Goal: Task Accomplishment & Management: Use online tool/utility

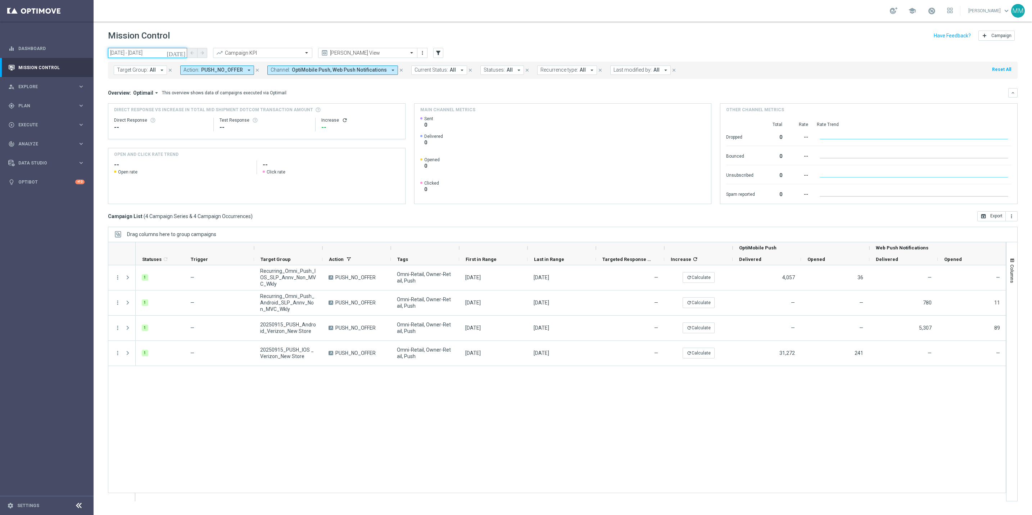
click at [144, 53] on input "15 Sep 2025 - 15 Sep 2025" at bounding box center [147, 53] width 79 height 10
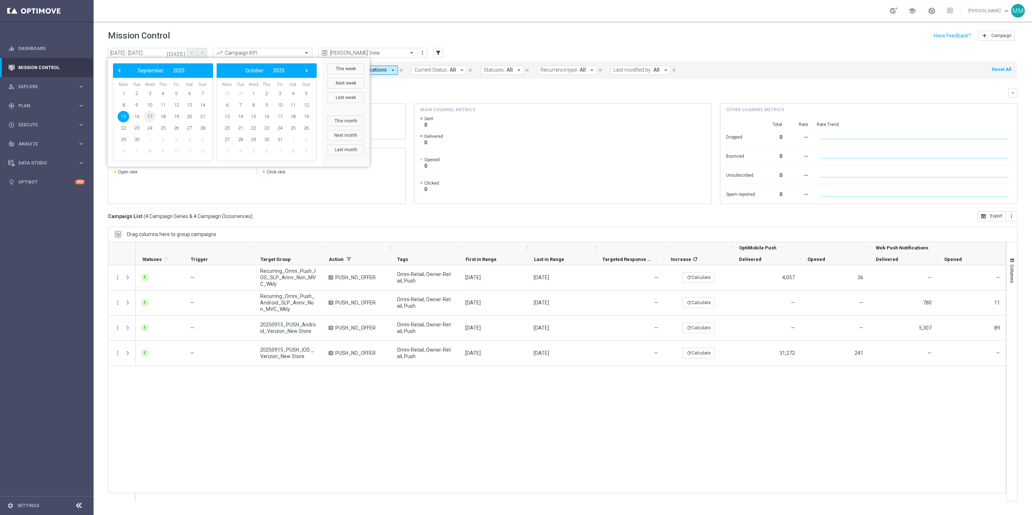
click at [147, 115] on span "17" at bounding box center [150, 117] width 12 height 12
type input "17 Sep 2025 - 17 Sep 2025"
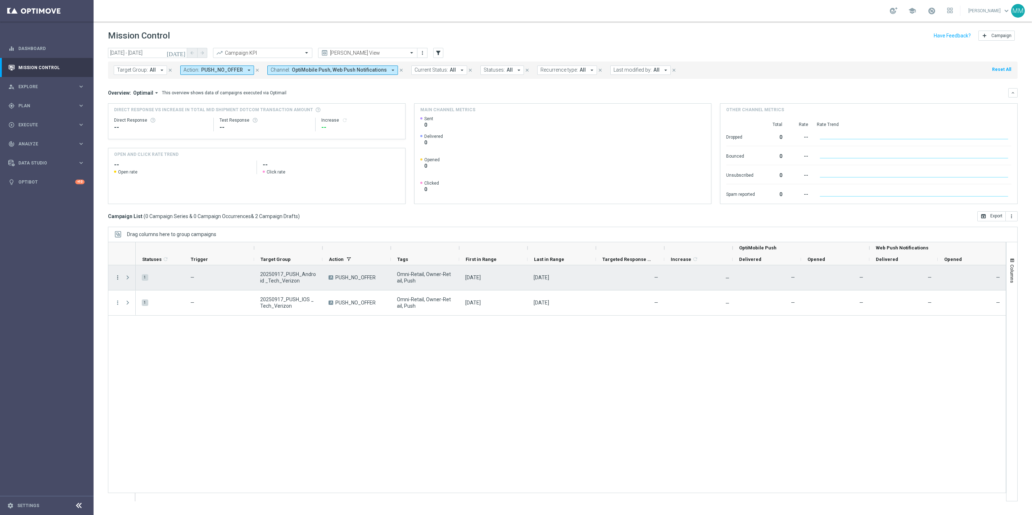
click at [115, 279] on icon "more_vert" at bounding box center [117, 277] width 6 height 6
click at [134, 308] on span "Edit" at bounding box center [136, 305] width 8 height 5
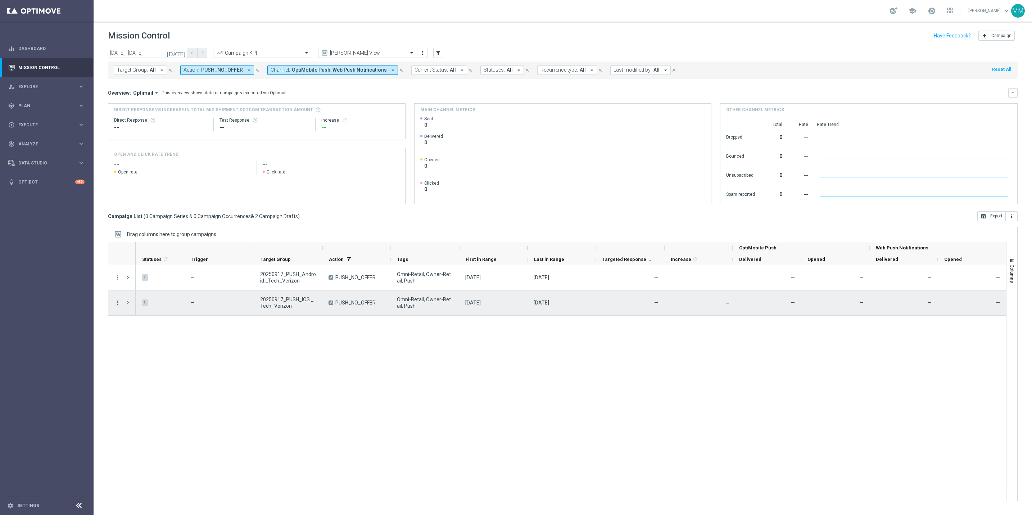
click at [115, 304] on icon "more_vert" at bounding box center [117, 302] width 6 height 6
click at [134, 331] on span "Edit" at bounding box center [136, 330] width 8 height 5
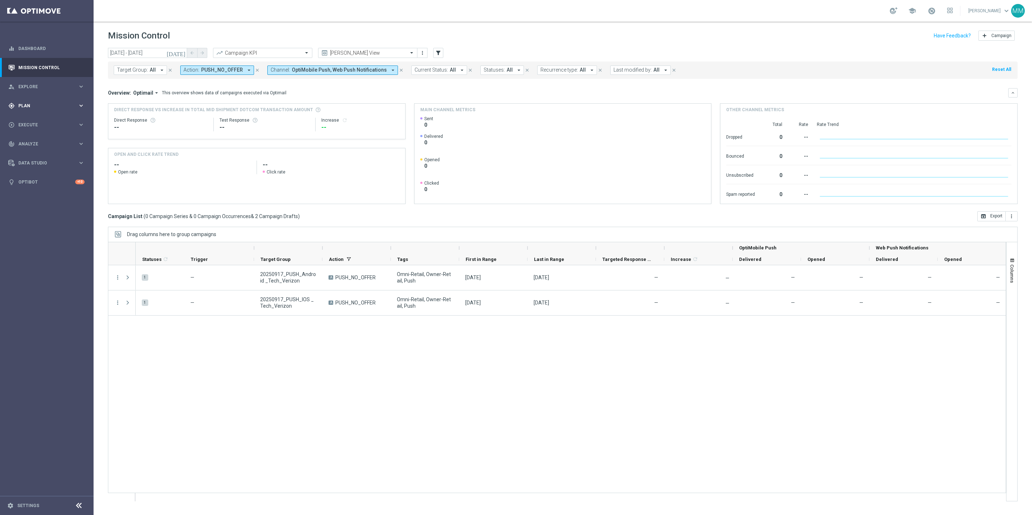
click at [37, 104] on span "Plan" at bounding box center [47, 106] width 59 height 4
click at [38, 175] on link "OptiMobile Push" at bounding box center [48, 175] width 53 height 6
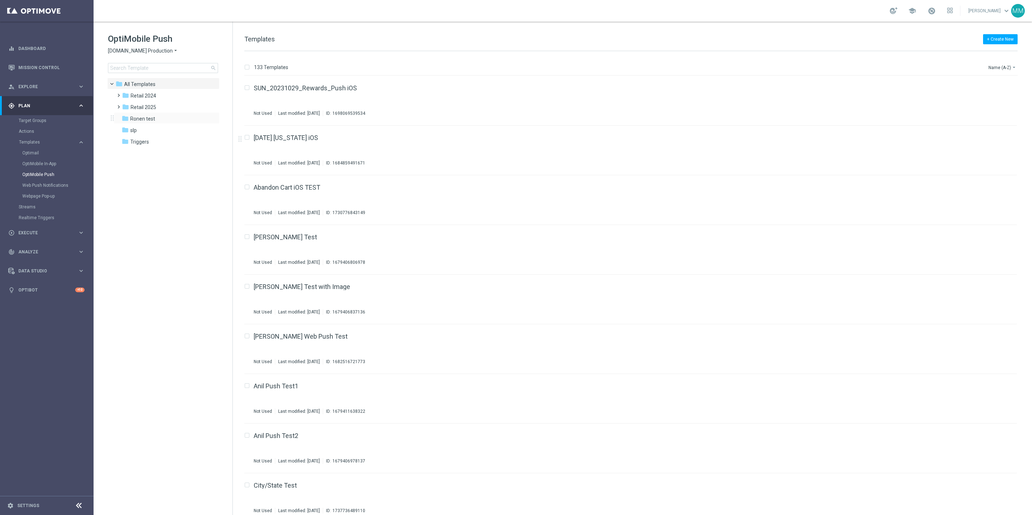
click at [174, 112] on div "folder Ronen test more_vert" at bounding box center [167, 118] width 106 height 12
click at [179, 109] on div "folder Retail 2025" at bounding box center [163, 107] width 83 height 8
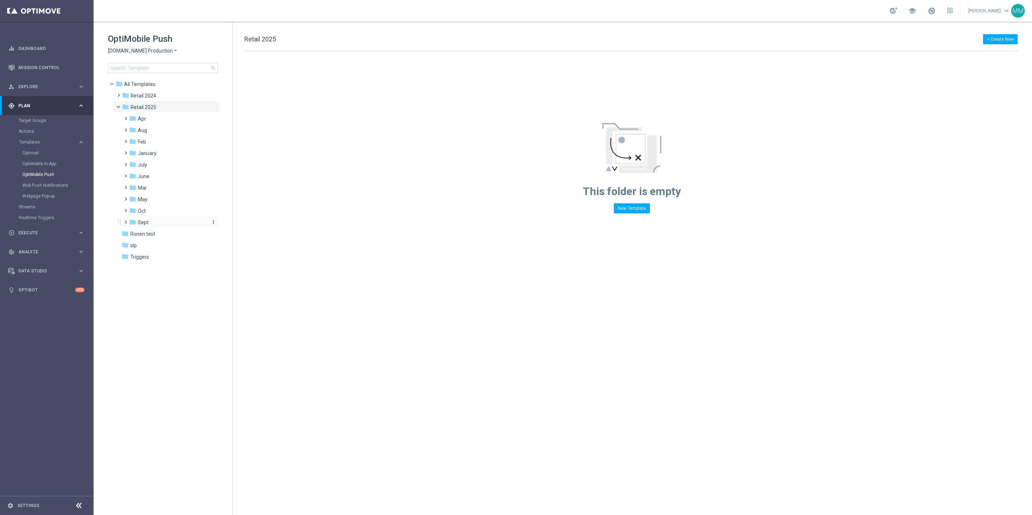
click at [159, 219] on div "folder Sept" at bounding box center [167, 222] width 77 height 8
click at [173, 232] on div "folder WO 9.14" at bounding box center [171, 234] width 71 height 8
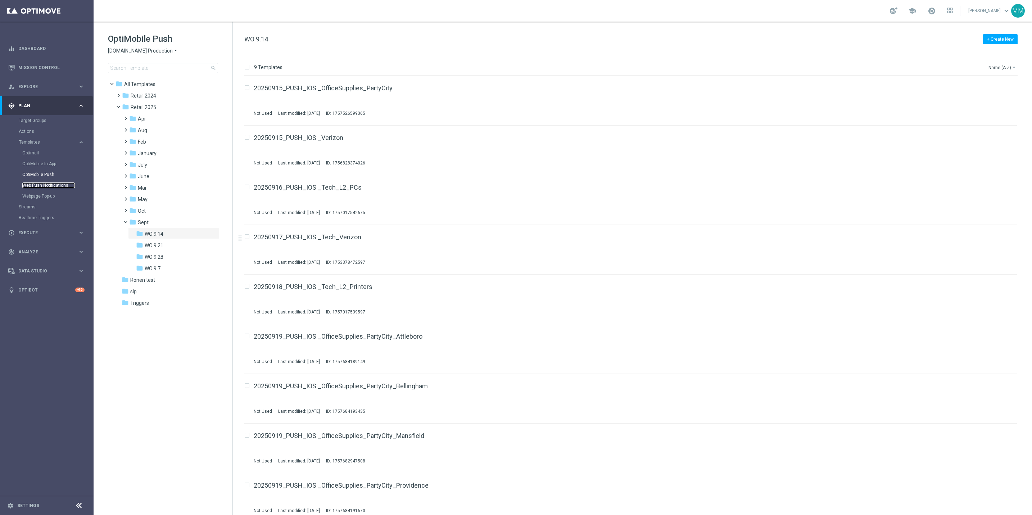
click at [55, 185] on link "Web Push Notifications" at bounding box center [48, 185] width 53 height 6
click at [57, 185] on link "Web Push Notifications" at bounding box center [48, 185] width 53 height 6
click at [142, 109] on span "Retail 2025" at bounding box center [144, 107] width 26 height 6
click at [167, 233] on div "folder WO 9.14" at bounding box center [171, 234] width 71 height 8
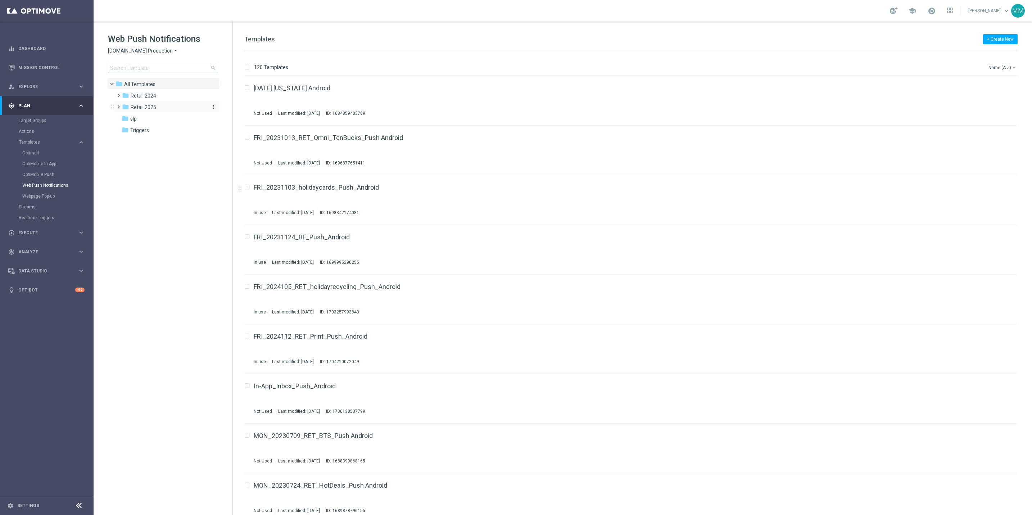
click at [153, 106] on span "Retail 2025" at bounding box center [144, 107] width 26 height 6
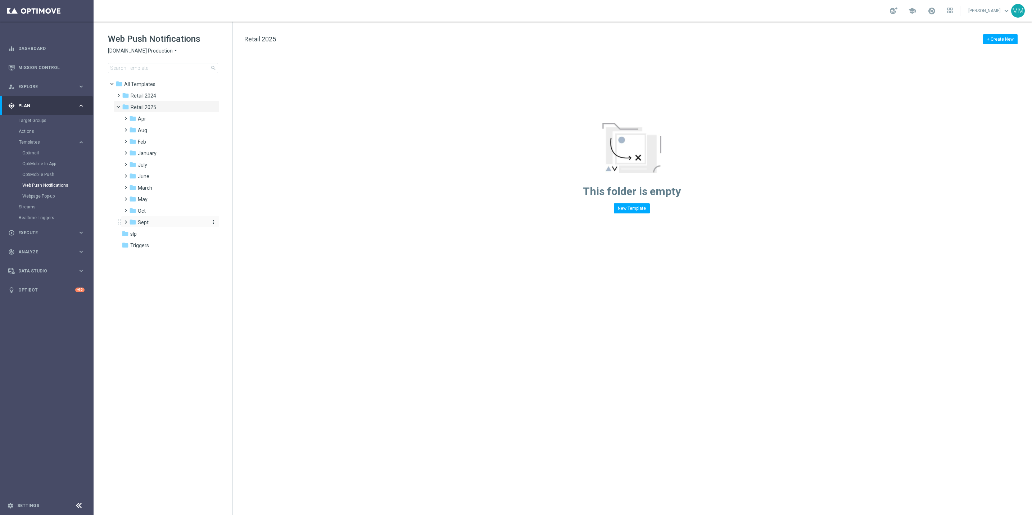
click at [161, 225] on div "folder Sept" at bounding box center [167, 222] width 77 height 8
click at [174, 229] on div "folder WO 9.14 more_vert" at bounding box center [173, 233] width 91 height 12
click at [155, 235] on span "WO 9.14" at bounding box center [154, 234] width 19 height 6
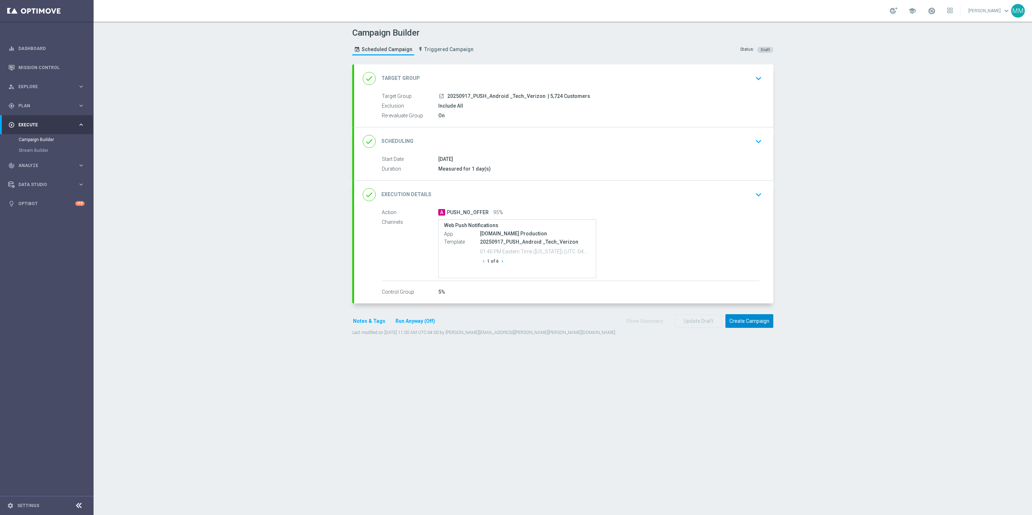
click at [727, 324] on button "Create Campaign" at bounding box center [749, 321] width 48 height 14
click at [750, 324] on button "Create Campaign" at bounding box center [749, 321] width 48 height 14
